Goal: Task Accomplishment & Management: Complete application form

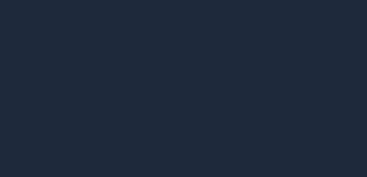
click at [149, 53] on div at bounding box center [183, 88] width 367 height 177
click at [176, 94] on div at bounding box center [183, 88] width 367 height 177
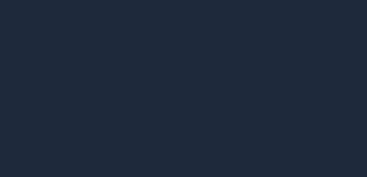
click at [180, 60] on div at bounding box center [183, 88] width 367 height 177
